Goal: Transaction & Acquisition: Obtain resource

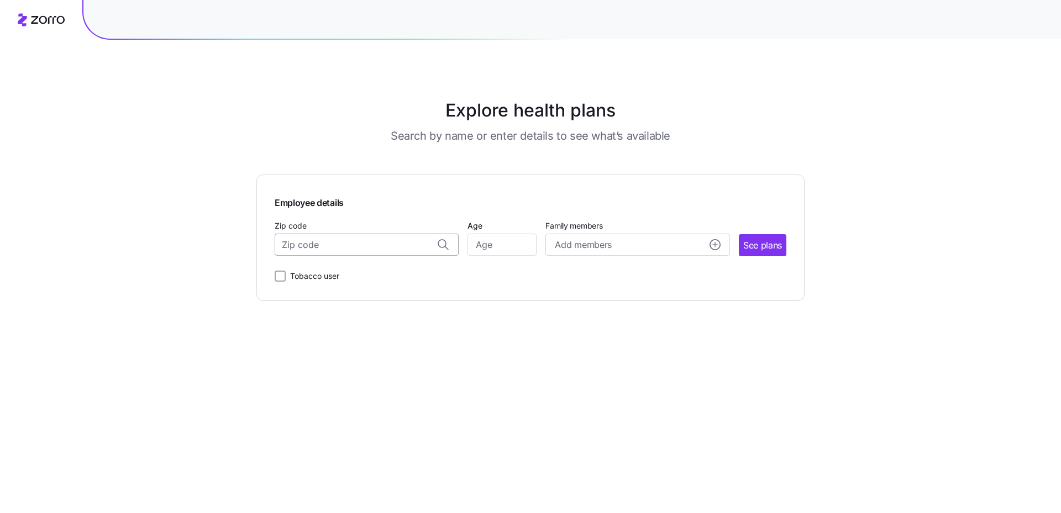
click at [324, 251] on input "Zip code" at bounding box center [367, 245] width 184 height 22
click at [346, 266] on div "[STREET_ADDRESS]" at bounding box center [367, 273] width 172 height 23
type input "[STREET_ADDRESS]"
click at [498, 244] on input "Age" at bounding box center [501, 245] width 69 height 22
type input "55"
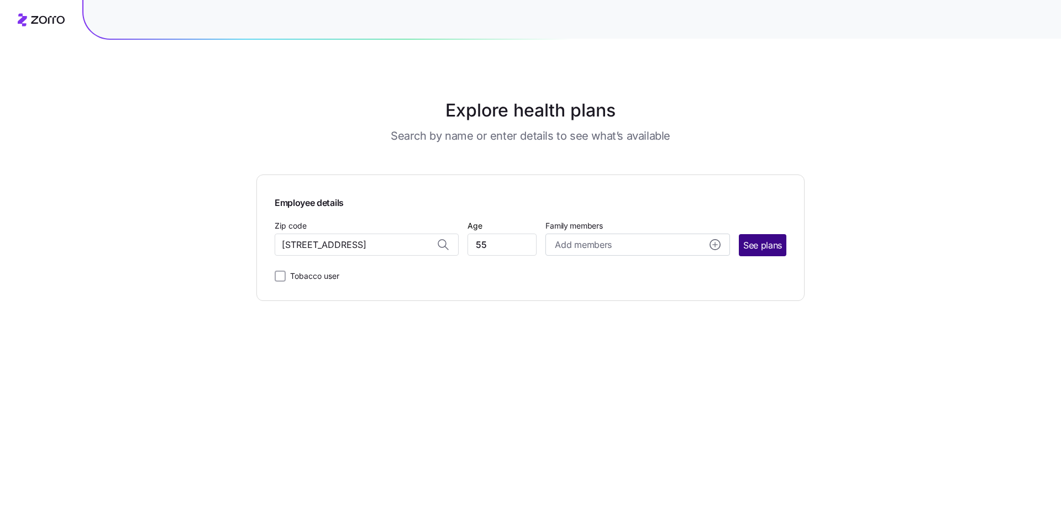
click at [560, 245] on span "See plans" at bounding box center [762, 246] width 39 height 14
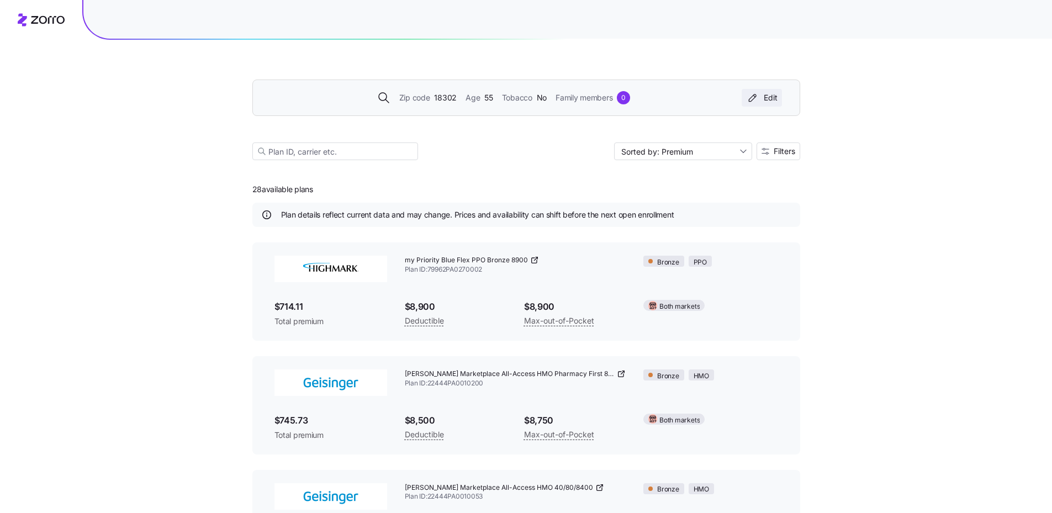
click at [560, 98] on icon "button" at bounding box center [752, 97] width 13 height 11
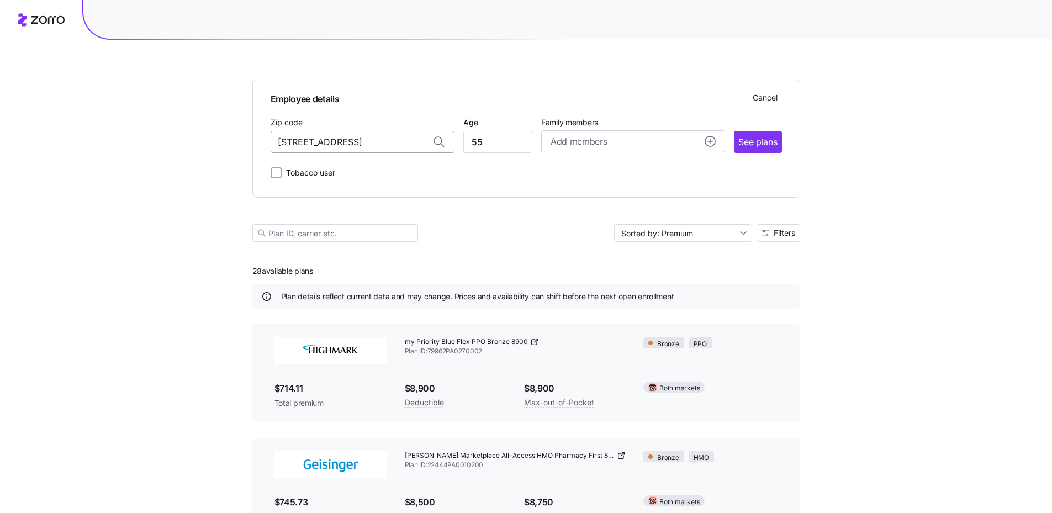
click at [382, 143] on input "[STREET_ADDRESS]" at bounding box center [363, 142] width 184 height 22
drag, startPoint x: 377, startPoint y: 142, endPoint x: 250, endPoint y: 156, distance: 127.8
drag, startPoint x: 389, startPoint y: 140, endPoint x: 302, endPoint y: 153, distance: 88.8
click at [302, 153] on div "Employee details Cancel Zip code [GEOGRAPHIC_DATA], [GEOGRAPHIC_DATA] Age [DEMO…" at bounding box center [527, 134] width 512 height 91
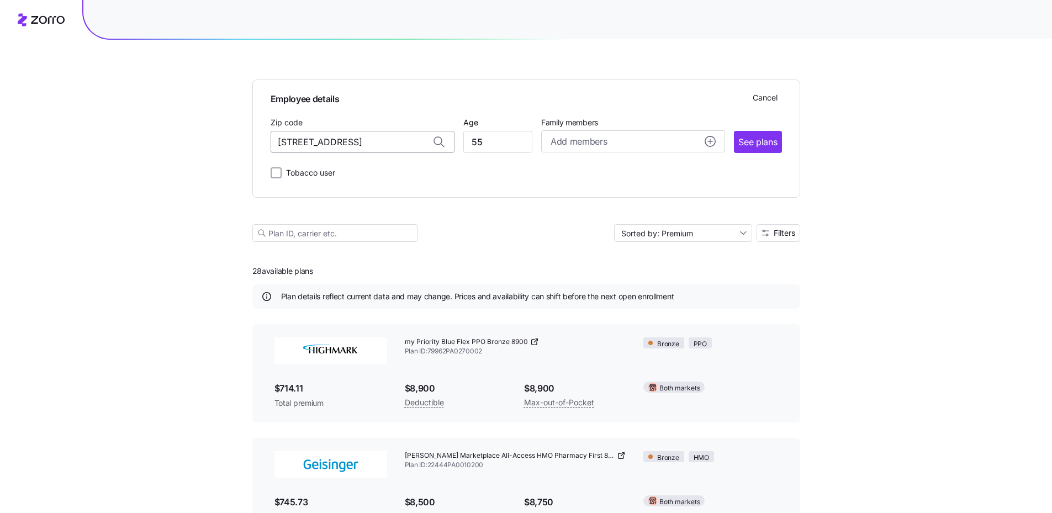
click at [389, 142] on input "[STREET_ADDRESS]" at bounding box center [363, 142] width 184 height 22
drag, startPoint x: 387, startPoint y: 142, endPoint x: 303, endPoint y: 143, distance: 84.0
click at [303, 143] on input "[STREET_ADDRESS]" at bounding box center [363, 142] width 184 height 22
drag, startPoint x: 386, startPoint y: 140, endPoint x: 302, endPoint y: 141, distance: 84.5
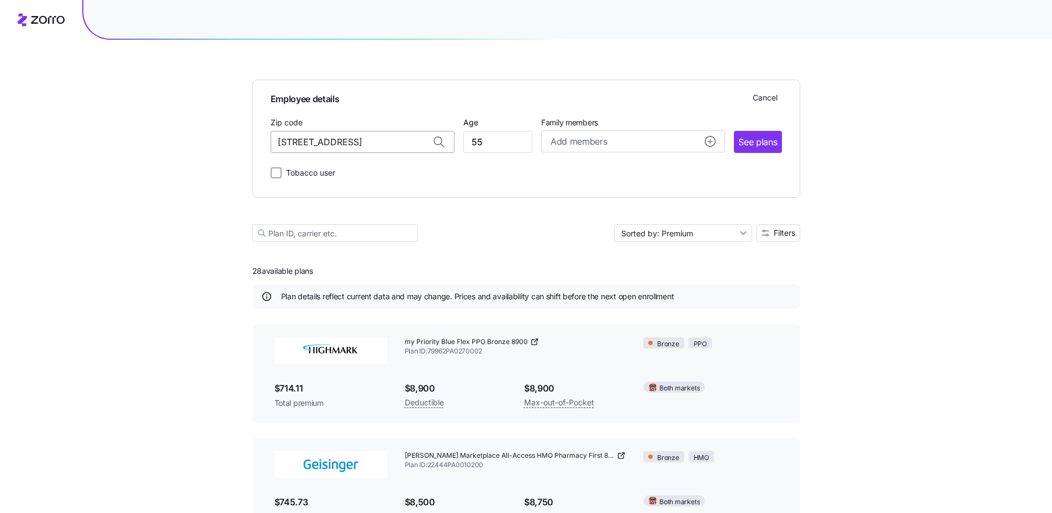
click at [302, 141] on input "[STREET_ADDRESS]" at bounding box center [363, 142] width 184 height 22
type input "[STREET_ADDRESS]"
